Goal: Information Seeking & Learning: Learn about a topic

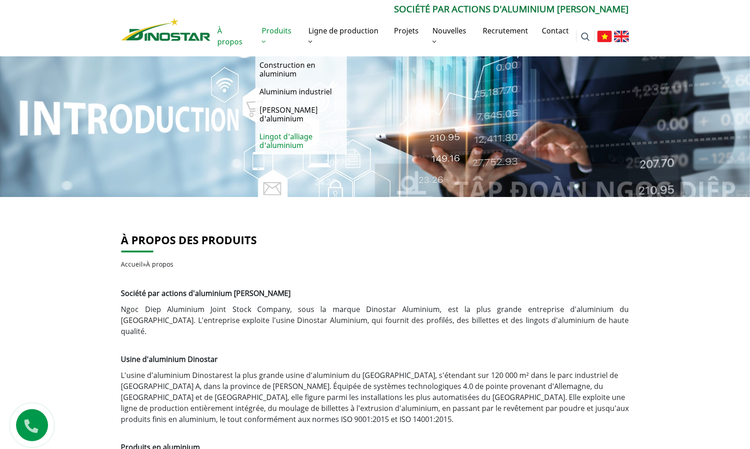
click at [292, 131] on font "Lingot d'alliage d'aluminium" at bounding box center [286, 140] width 53 height 19
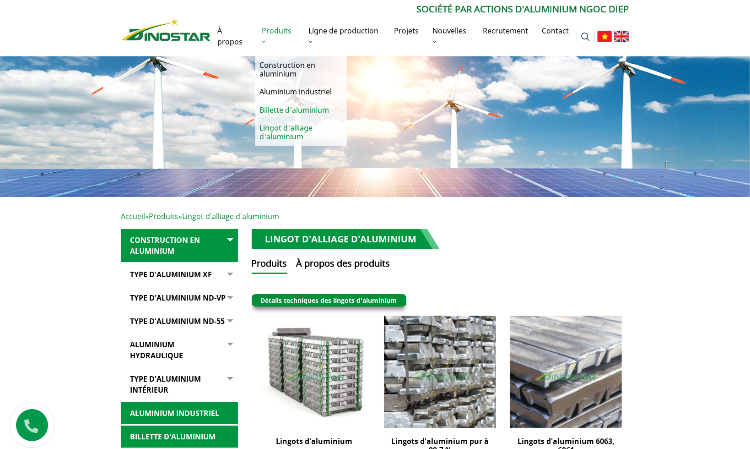
click at [280, 110] on font "Billette d'aluminium" at bounding box center [295, 110] width 70 height 10
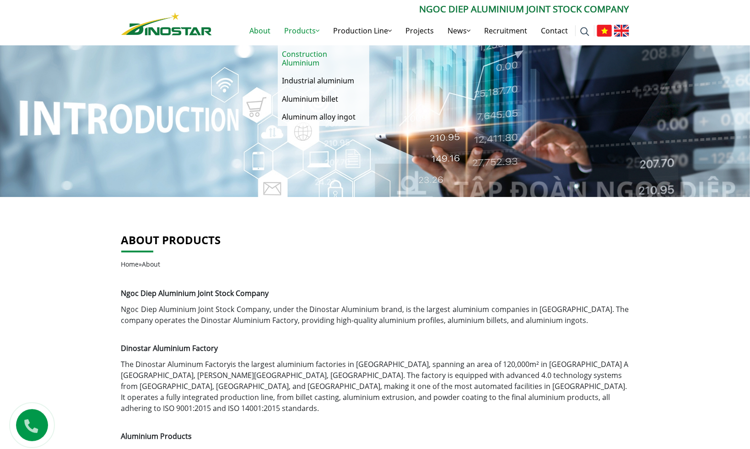
click at [292, 60] on link "Construction Aluminium" at bounding box center [324, 58] width 92 height 27
